Goal: Find specific page/section: Find specific page/section

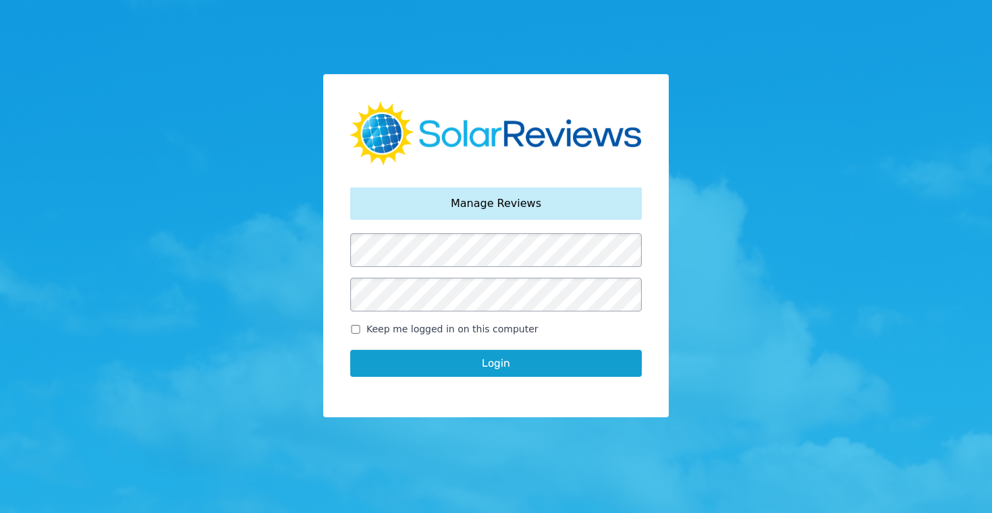
click at [356, 329] on input "Keep me logged in on this computer" at bounding box center [355, 329] width 11 height 9
checkbox input "true"
click at [496, 366] on button "Login" at bounding box center [495, 363] width 291 height 27
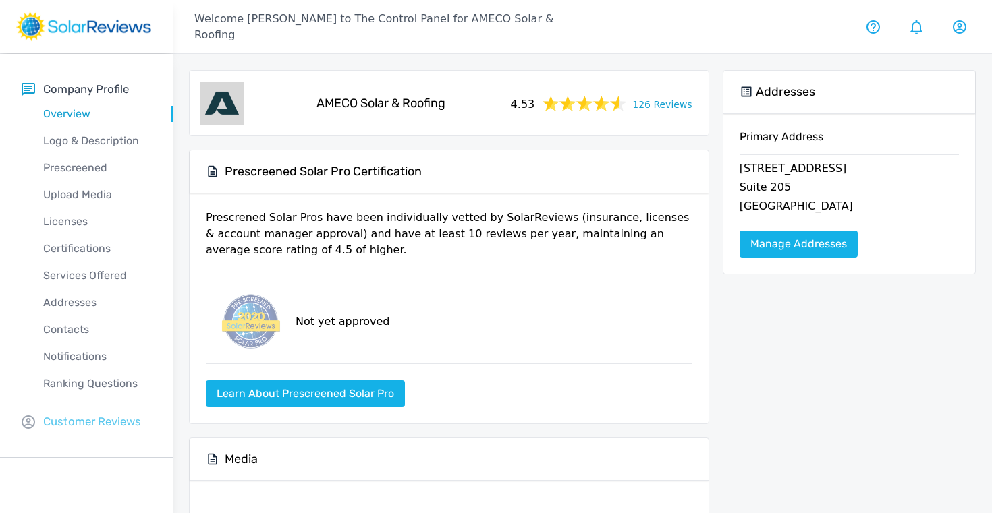
click at [80, 419] on p "Customer Reviews" at bounding box center [92, 422] width 98 height 17
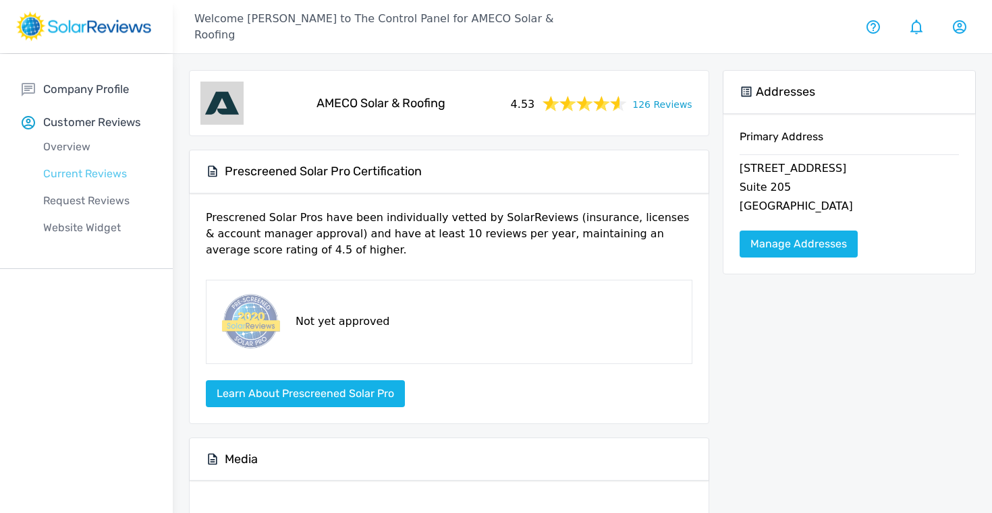
click at [72, 174] on p "Current Reviews" at bounding box center [97, 174] width 151 height 16
